Goal: Information Seeking & Learning: Learn about a topic

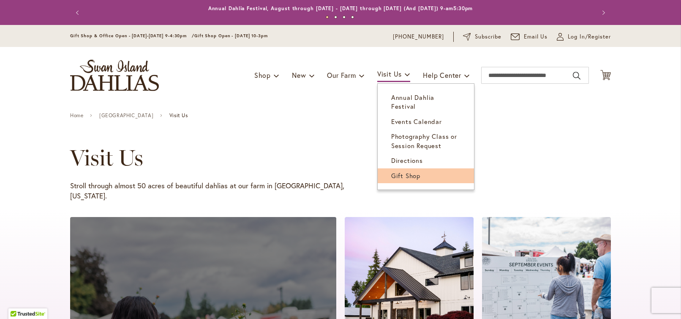
click at [406, 171] on span "Gift Shop" at bounding box center [405, 175] width 29 height 8
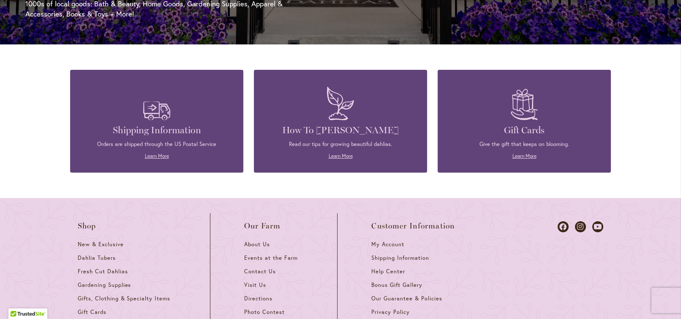
scroll to position [0, 451]
click at [350, 154] on link "Learn More" at bounding box center [341, 156] width 24 height 6
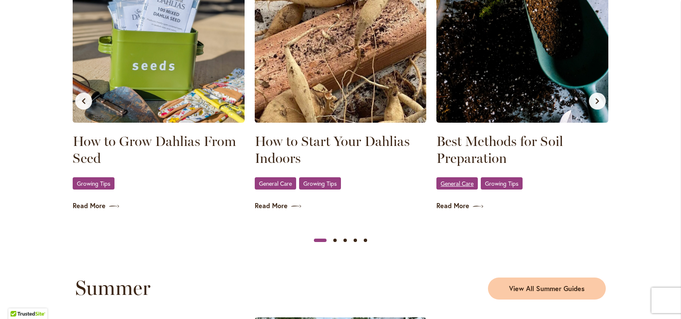
scroll to position [571, 0]
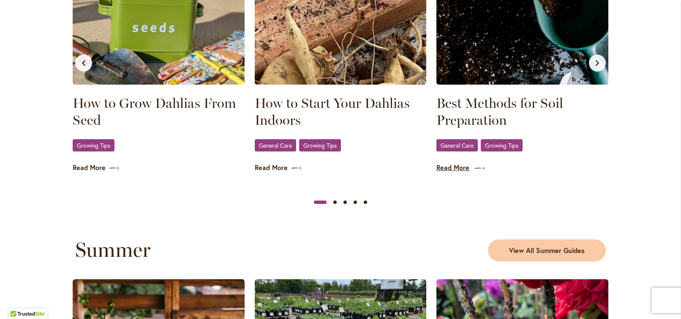
click at [461, 167] on link "Read More" at bounding box center [522, 168] width 172 height 10
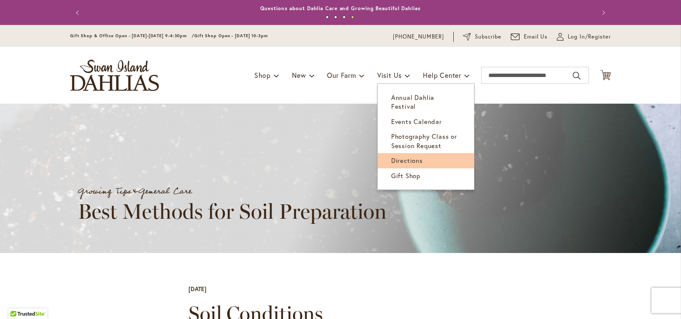
click at [420, 156] on span "Directions" at bounding box center [407, 160] width 32 height 8
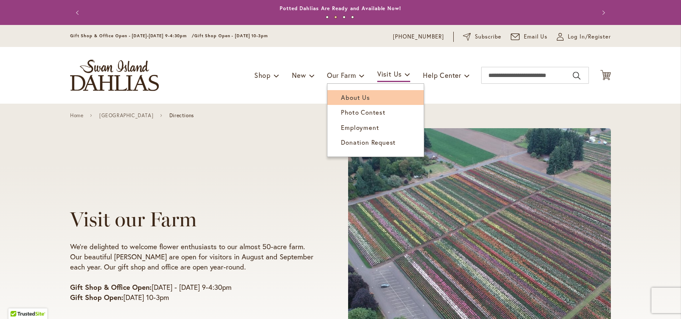
click at [351, 98] on span "About Us" at bounding box center [355, 97] width 29 height 8
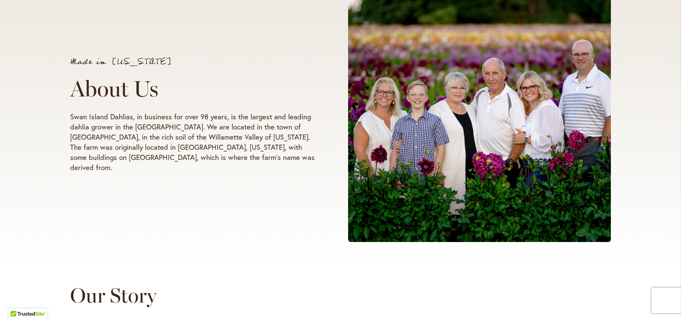
scroll to position [155, 0]
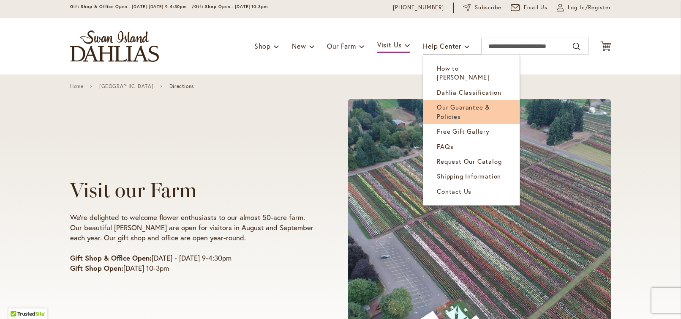
scroll to position [36, 0]
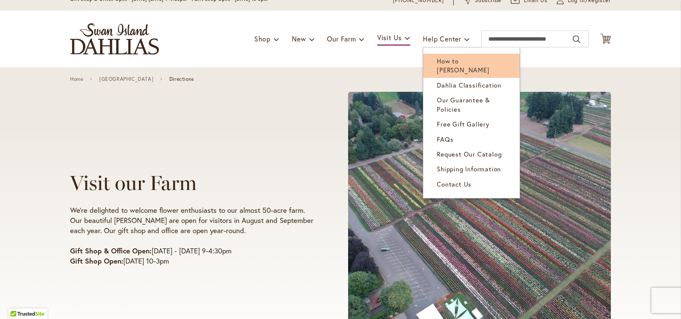
click at [466, 60] on span "How to [PERSON_NAME]" at bounding box center [463, 65] width 52 height 17
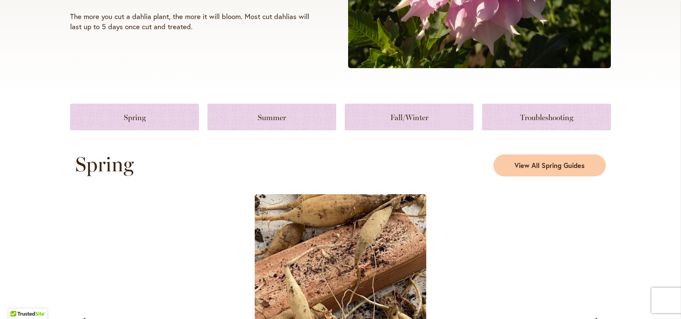
scroll to position [311, 0]
